Goal: Find specific page/section: Find specific page/section

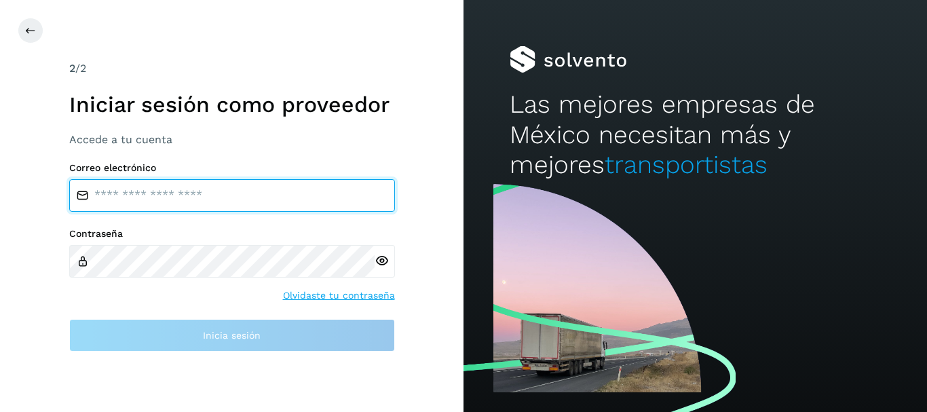
click at [196, 195] on input "email" at bounding box center [232, 195] width 326 height 33
type input "**********"
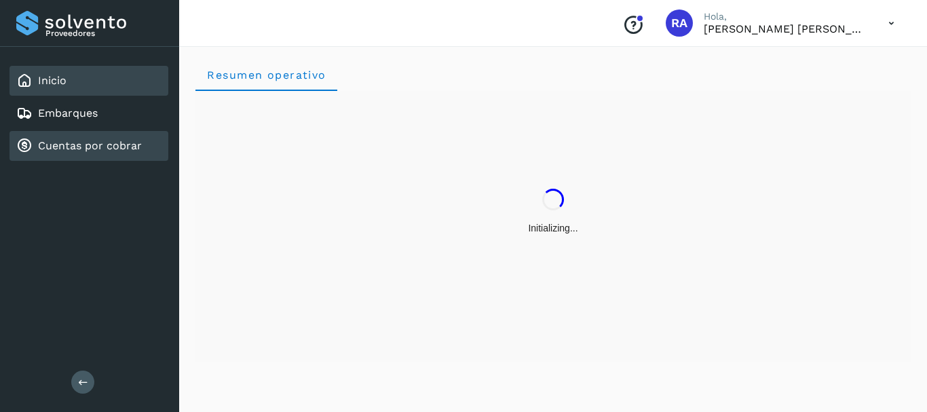
click at [86, 142] on link "Cuentas por cobrar" at bounding box center [90, 145] width 104 height 13
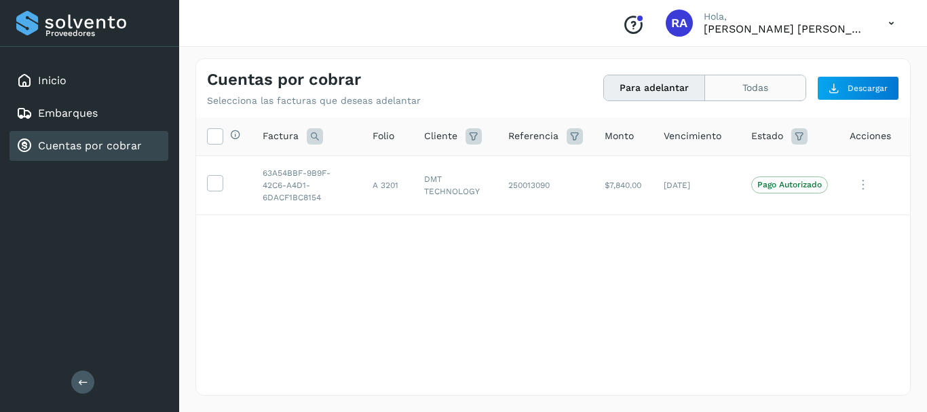
click at [761, 83] on button "Todas" at bounding box center [755, 87] width 100 height 25
